Goal: Information Seeking & Learning: Learn about a topic

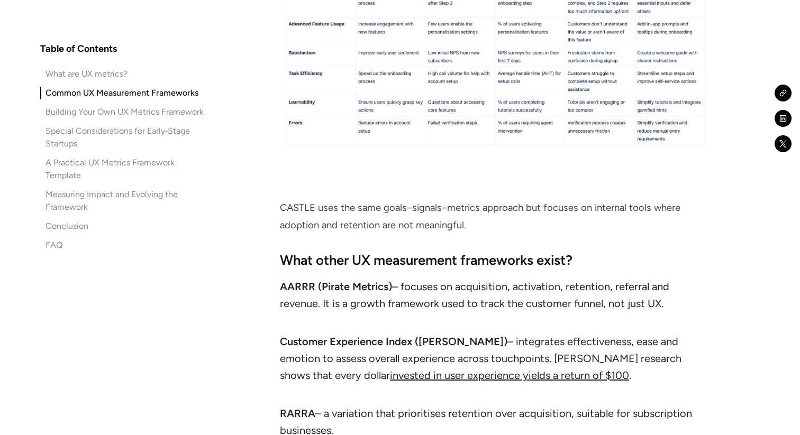
scroll to position [3295, 0]
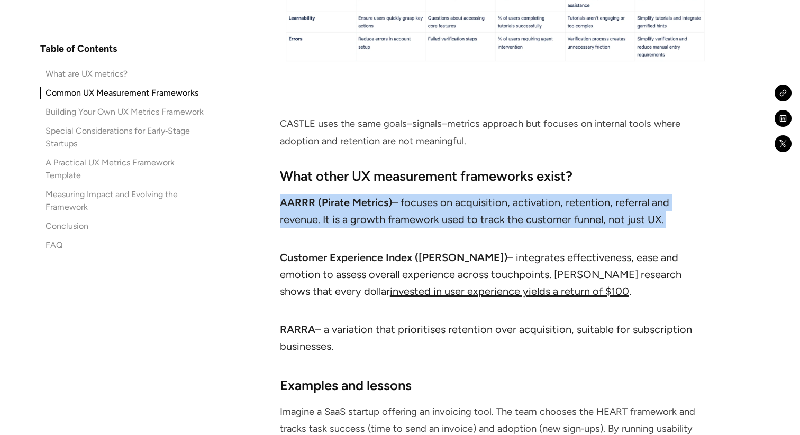
drag, startPoint x: 278, startPoint y: 166, endPoint x: 391, endPoint y: 195, distance: 115.9
click at [391, 195] on li "AARRR (Pirate Metrics) – focuses on acquisition, activation, retention, referra…" at bounding box center [495, 219] width 431 height 51
drag, startPoint x: 391, startPoint y: 195, endPoint x: 286, endPoint y: 161, distance: 109.8
click at [286, 194] on li "AARRR (Pirate Metrics) – focuses on acquisition, activation, retention, referra…" at bounding box center [495, 219] width 431 height 51
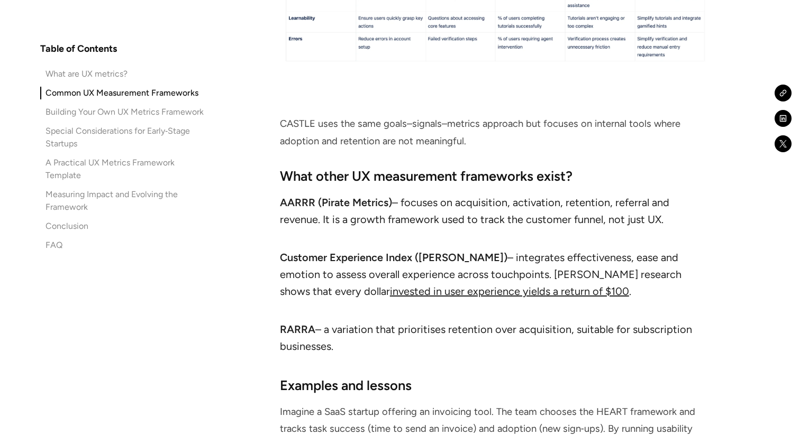
click at [289, 251] on strong "Customer Experience Index ([PERSON_NAME])" at bounding box center [394, 257] width 228 height 13
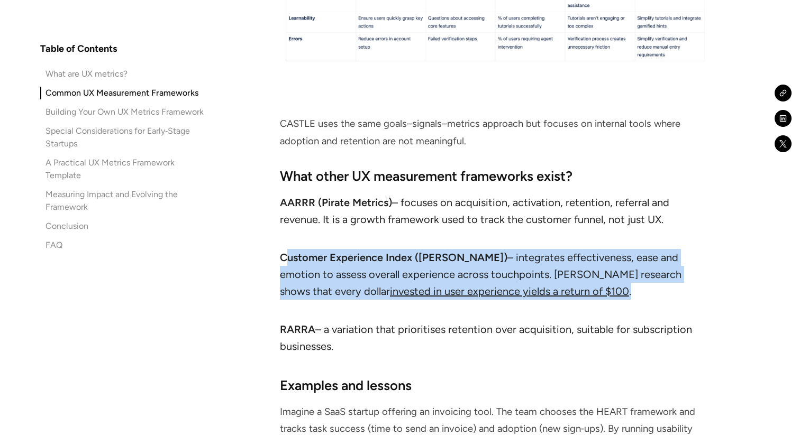
drag, startPoint x: 285, startPoint y: 221, endPoint x: 566, endPoint y: 257, distance: 283.3
click at [566, 257] on li "Customer Experience Index ([PERSON_NAME]) – integrates effectiveness, ease and …" at bounding box center [495, 283] width 431 height 68
drag, startPoint x: 566, startPoint y: 257, endPoint x: 303, endPoint y: 209, distance: 267.9
click at [303, 209] on ul "AARRR (Pirate Metrics) – focuses on acquisition, activation, retention, referra…" at bounding box center [495, 276] width 431 height 165
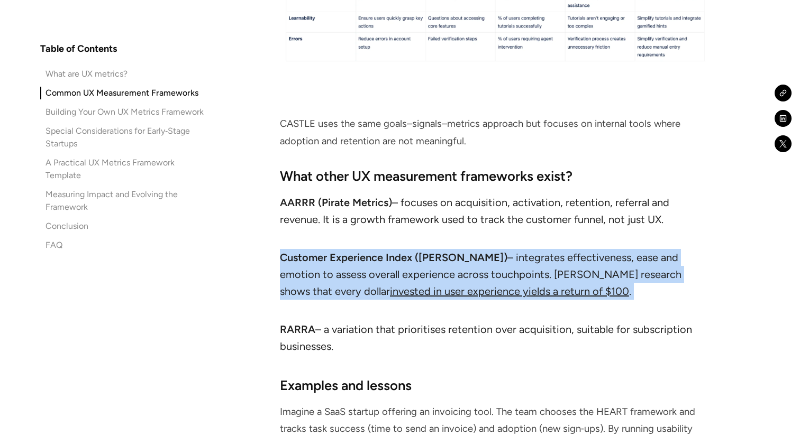
click at [303, 209] on ul "AARRR (Pirate Metrics) – focuses on acquisition, activation, retention, referra…" at bounding box center [495, 276] width 431 height 165
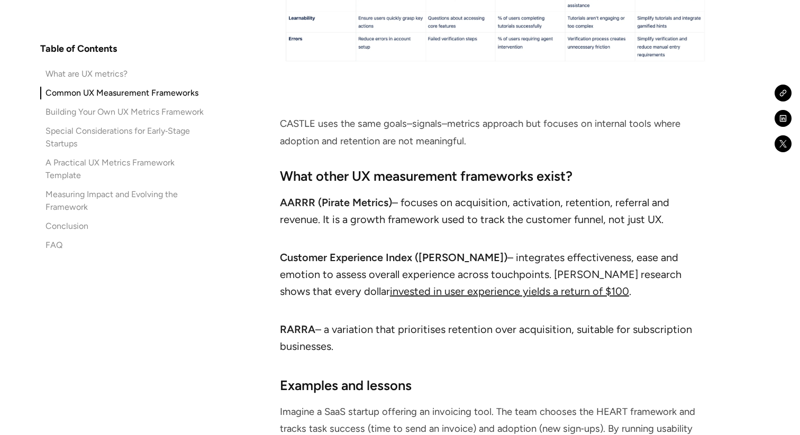
click at [411, 206] on li "AARRR (Pirate Metrics) – focuses on acquisition, activation, retention, referra…" at bounding box center [495, 219] width 431 height 51
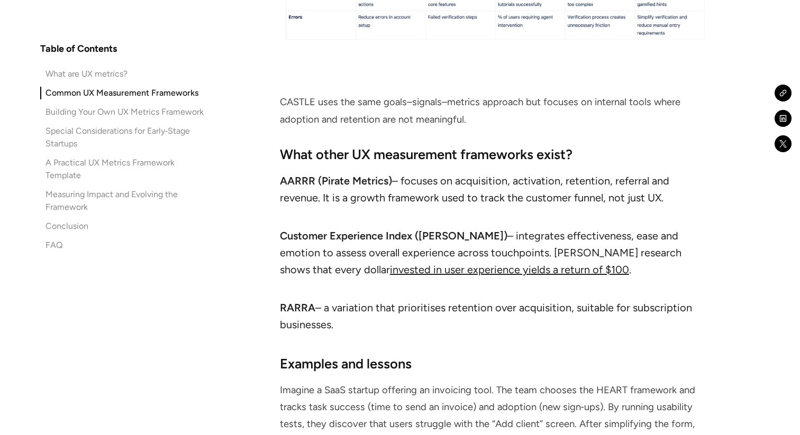
scroll to position [3333, 0]
